Goal: Task Accomplishment & Management: Complete application form

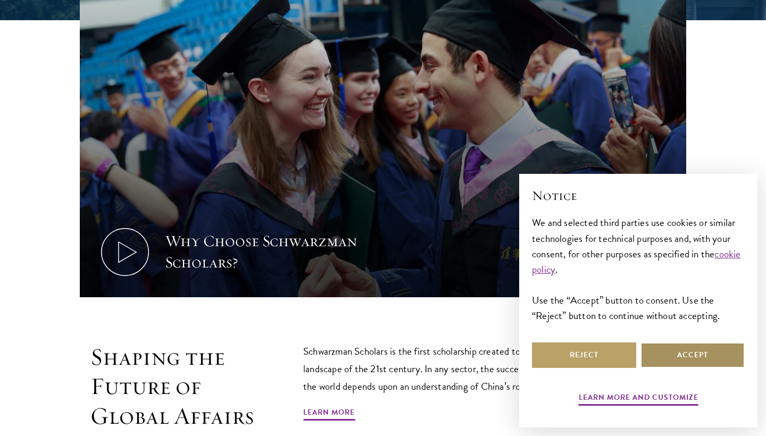
click at [694, 352] on button "Accept" at bounding box center [693, 356] width 104 height 26
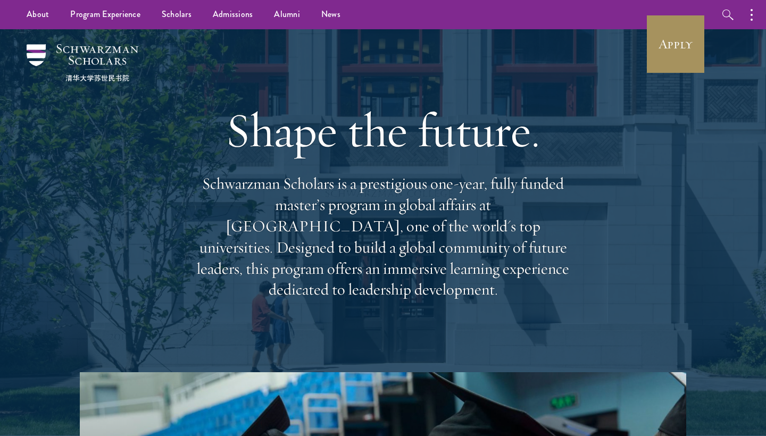
click at [673, 55] on link "Apply" at bounding box center [676, 44] width 60 height 60
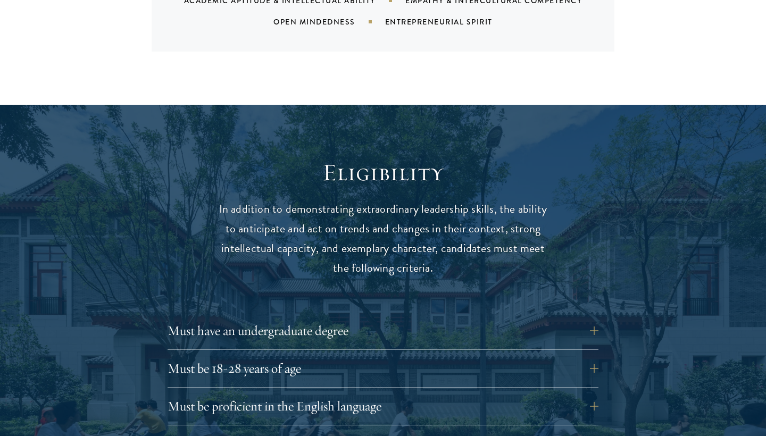
scroll to position [1289, 0]
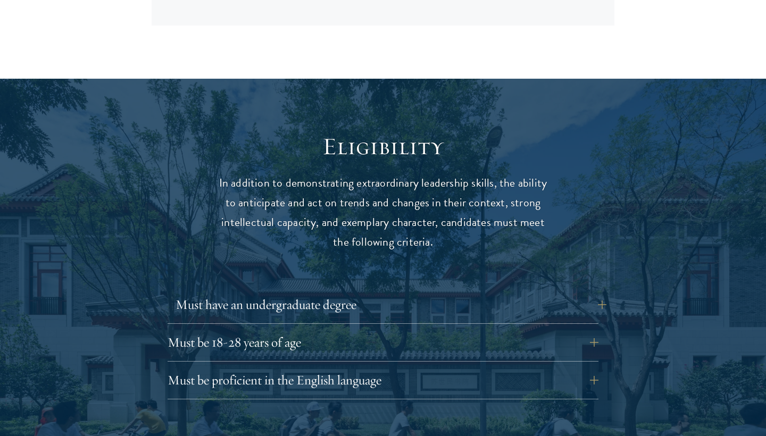
click at [527, 292] on button "Must have an undergraduate degree" at bounding box center [391, 305] width 431 height 26
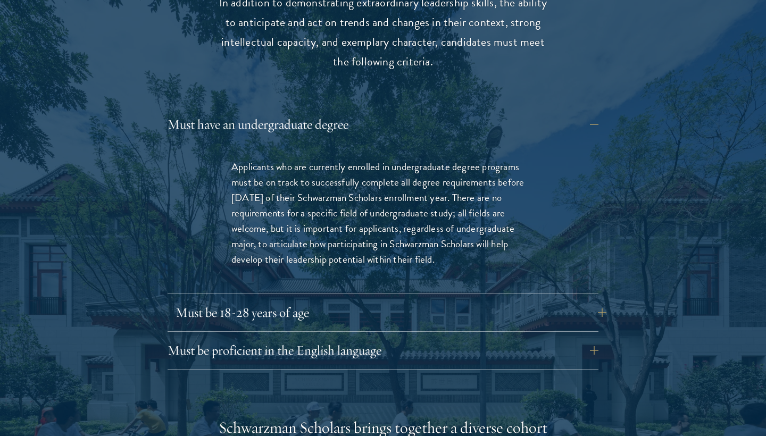
scroll to position [1475, 0]
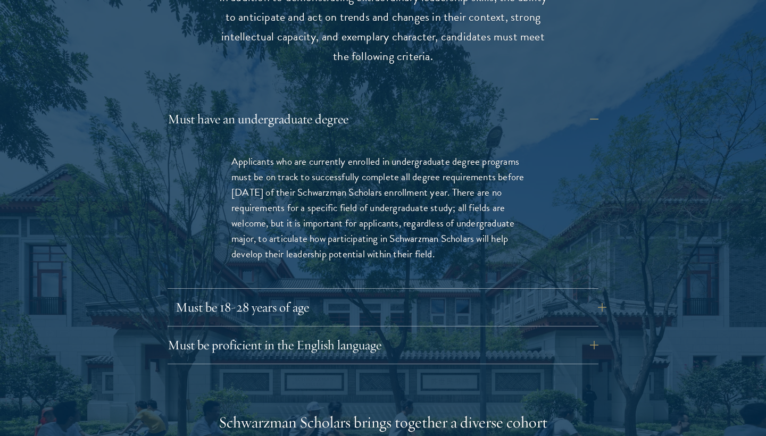
click at [487, 295] on button "Must be 18-28 years of age" at bounding box center [391, 308] width 431 height 26
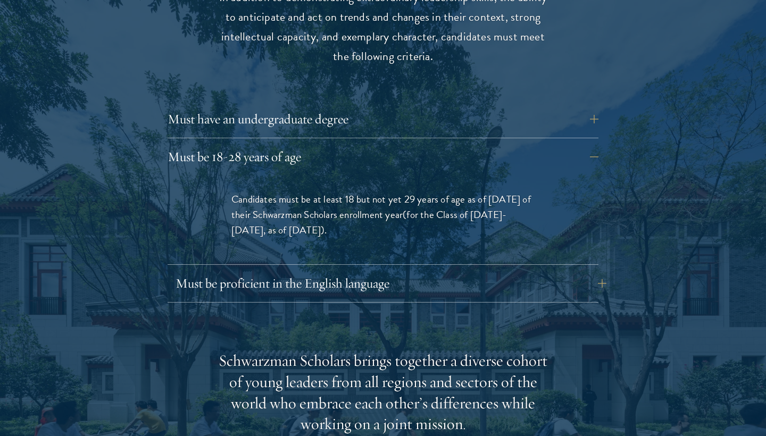
click at [494, 271] on button "Must be proficient in the English language" at bounding box center [391, 284] width 431 height 26
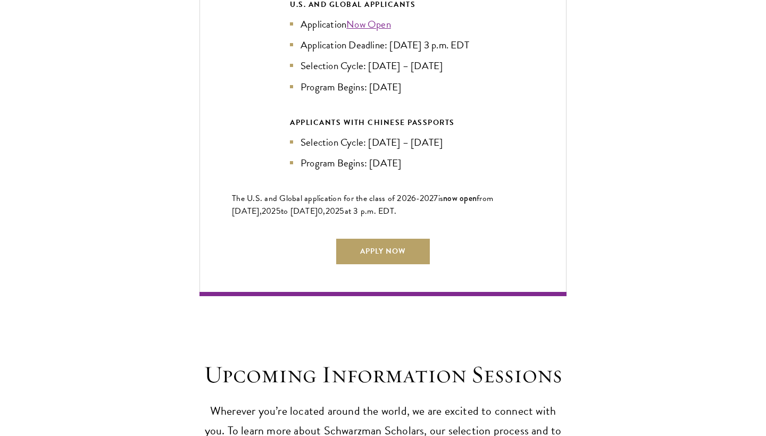
scroll to position [2754, 0]
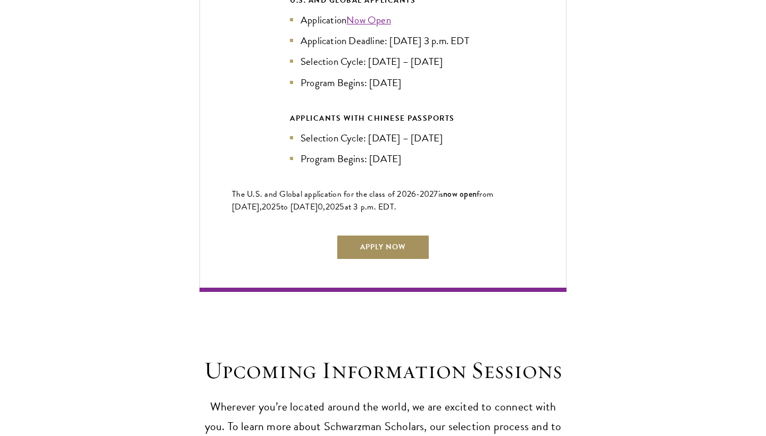
click at [405, 235] on link "Apply Now" at bounding box center [383, 248] width 94 height 26
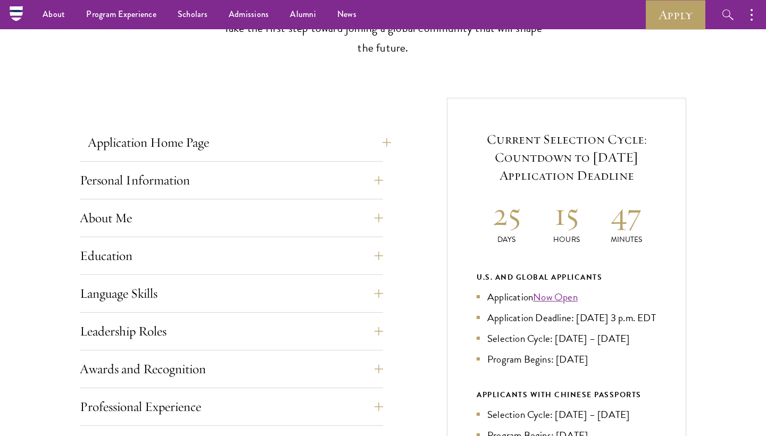
scroll to position [328, 0]
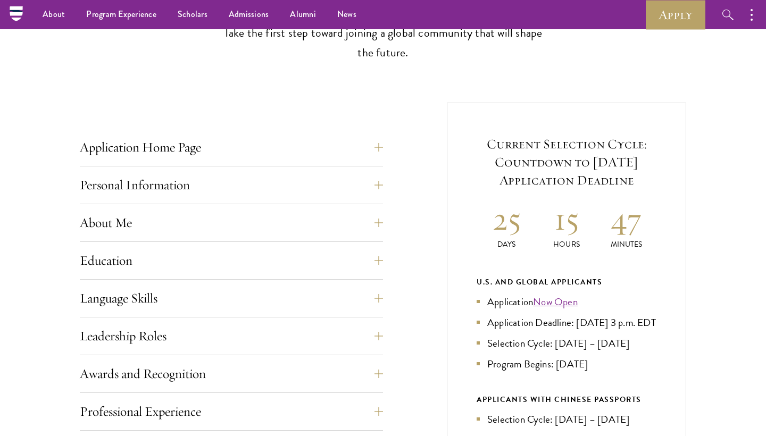
click at [231, 168] on div "Application Home Page The online application form must be completed in English.…" at bounding box center [231, 434] width 303 height 598
click at [239, 175] on button "Personal Information" at bounding box center [239, 185] width 303 height 26
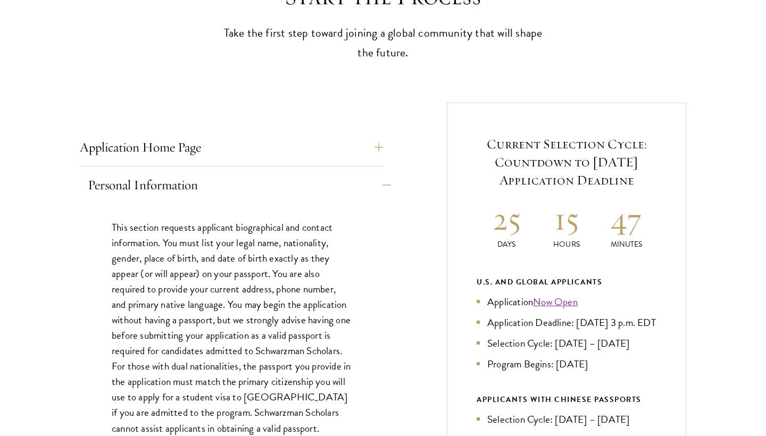
scroll to position [493, 0]
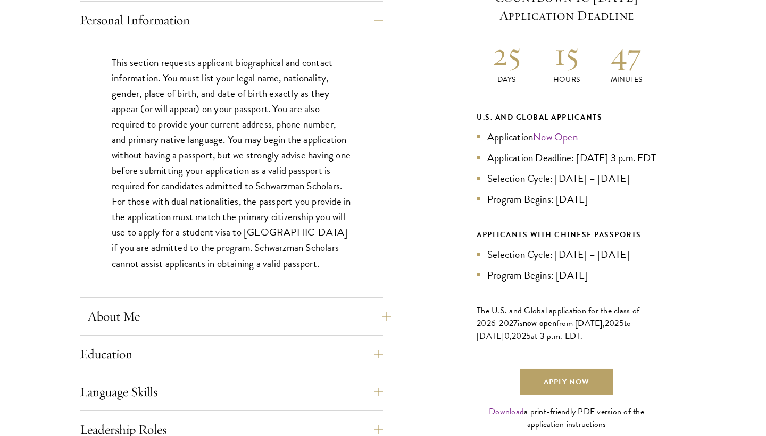
click at [276, 312] on button "About Me" at bounding box center [239, 317] width 303 height 26
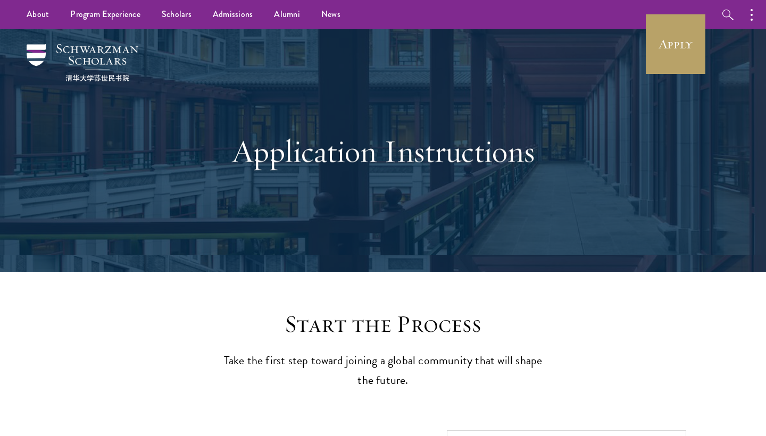
scroll to position [0, 0]
